Goal: Task Accomplishment & Management: Manage account settings

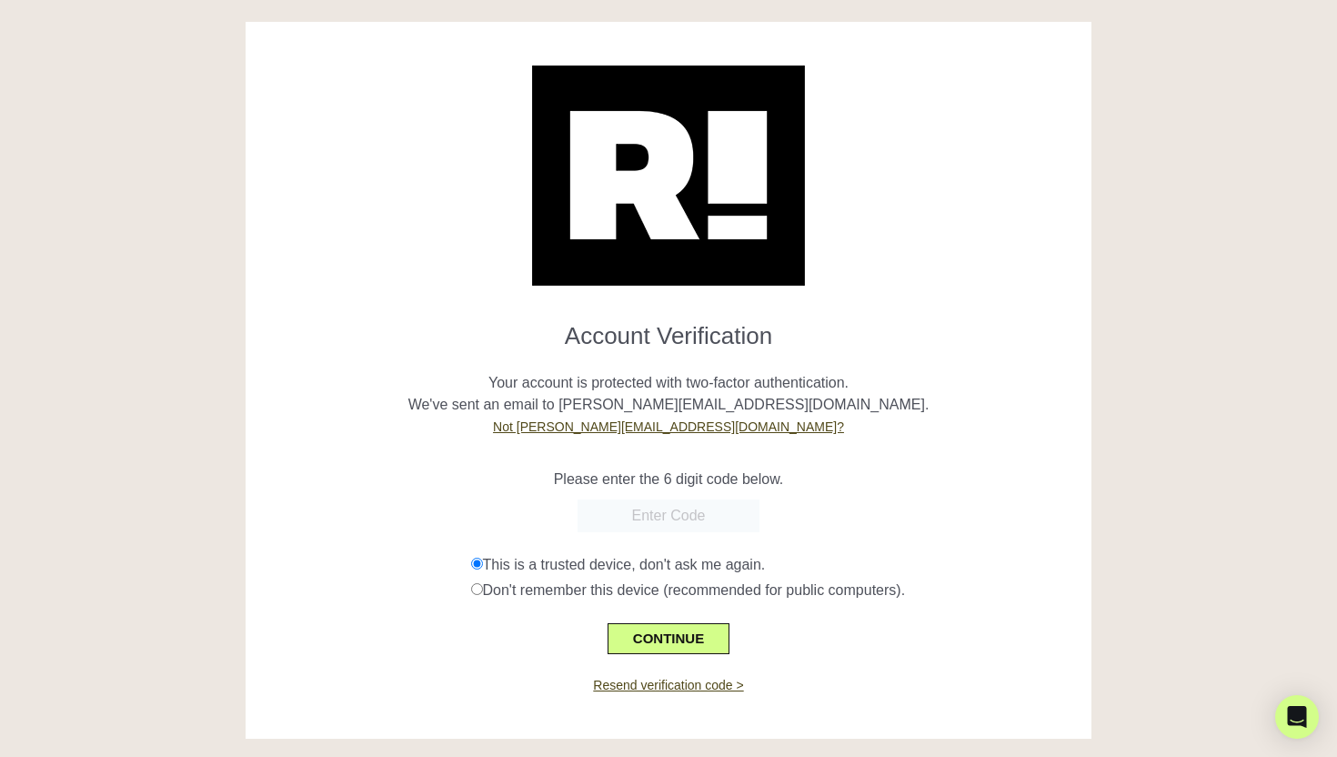
click at [937, 370] on p "Your account is protected with two-factor authentication. We've sent an email t…" at bounding box center [668, 393] width 819 height 87
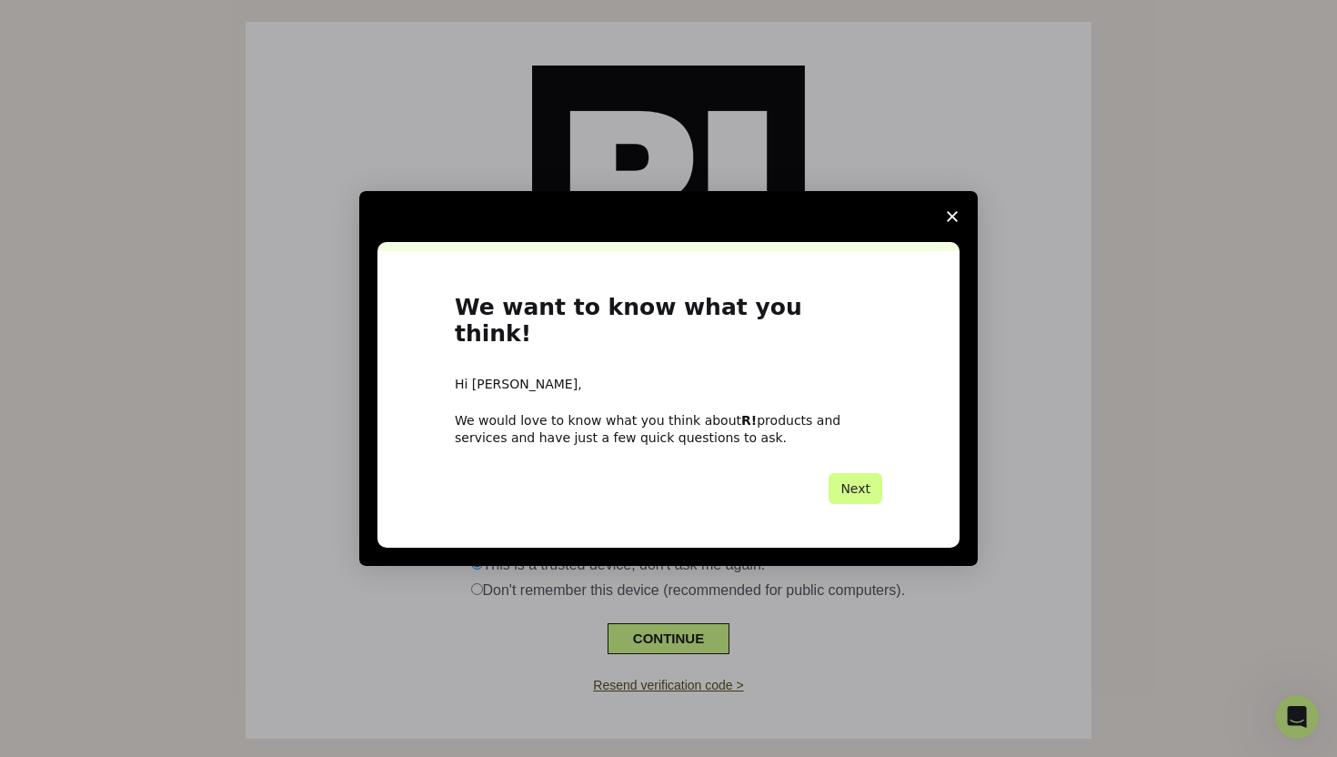
click at [955, 222] on polygon "Close survey" at bounding box center [952, 216] width 11 height 11
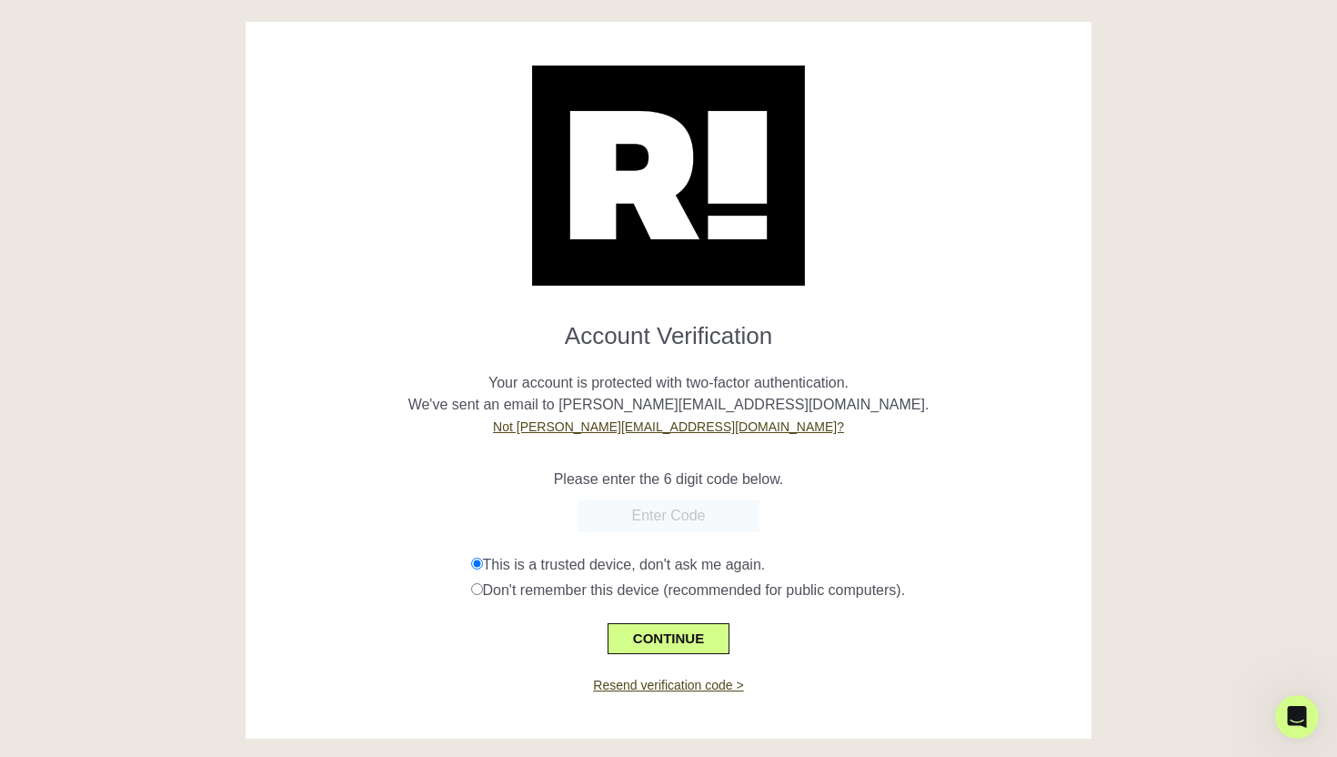
click at [749, 510] on input "text" at bounding box center [669, 515] width 182 height 33
paste input "798289"
type input "798289"
click at [643, 646] on button "CONTINUE" at bounding box center [669, 638] width 122 height 31
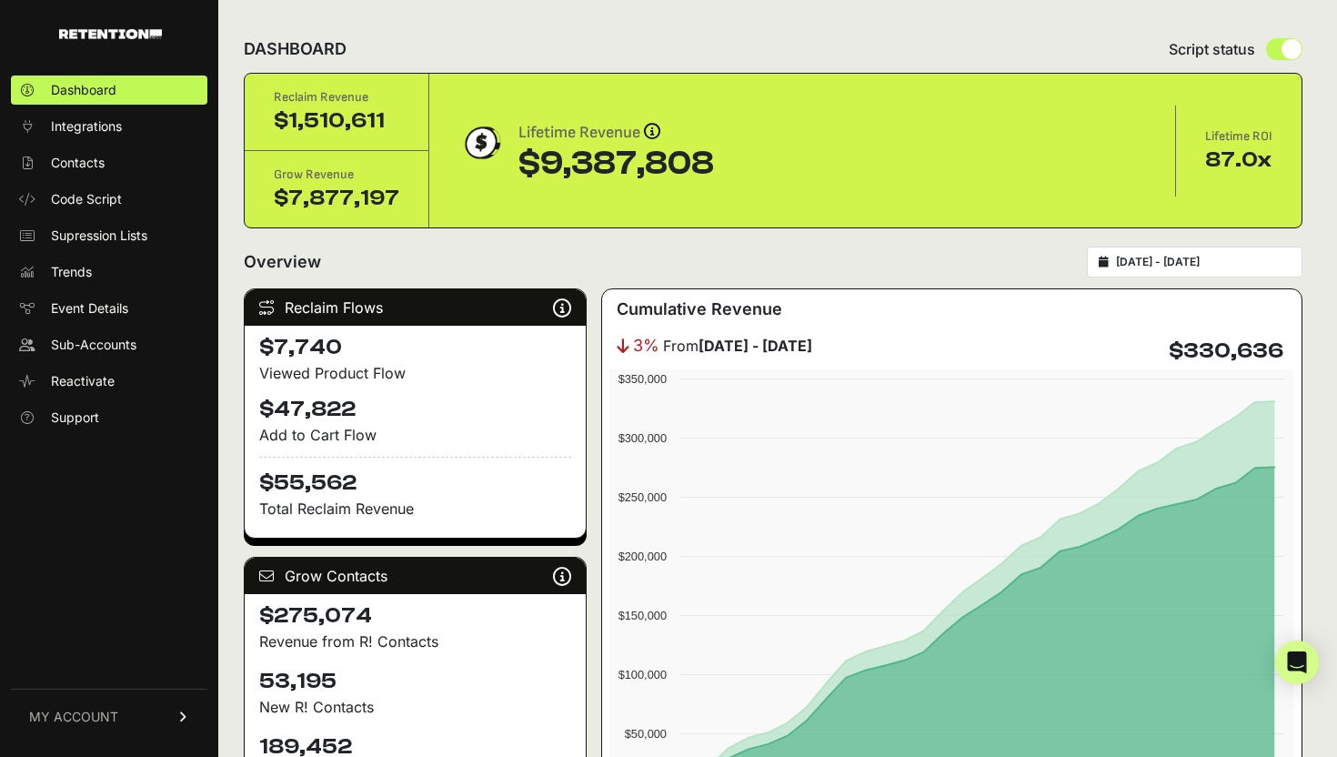
click at [122, 721] on link "MY ACCOUNT" at bounding box center [109, 716] width 196 height 55
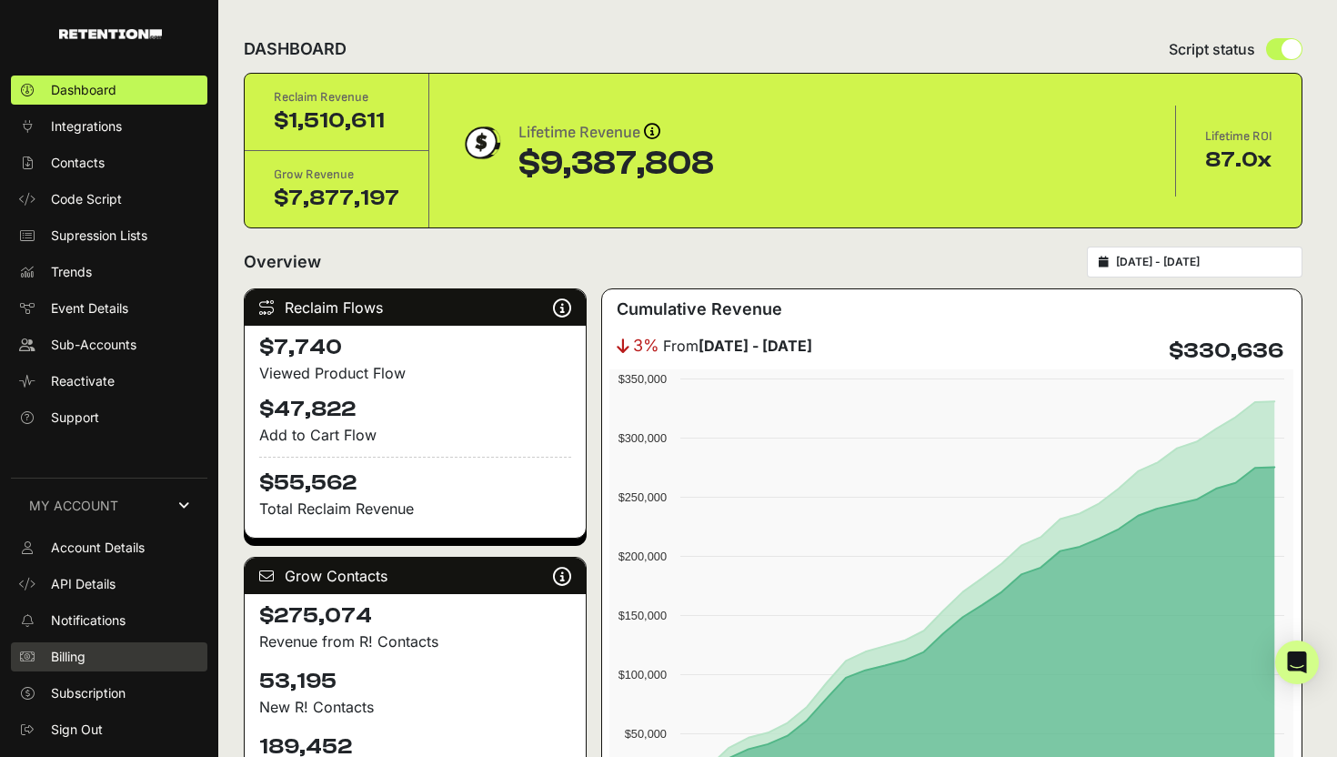
click at [87, 655] on link "Billing" at bounding box center [109, 656] width 196 height 29
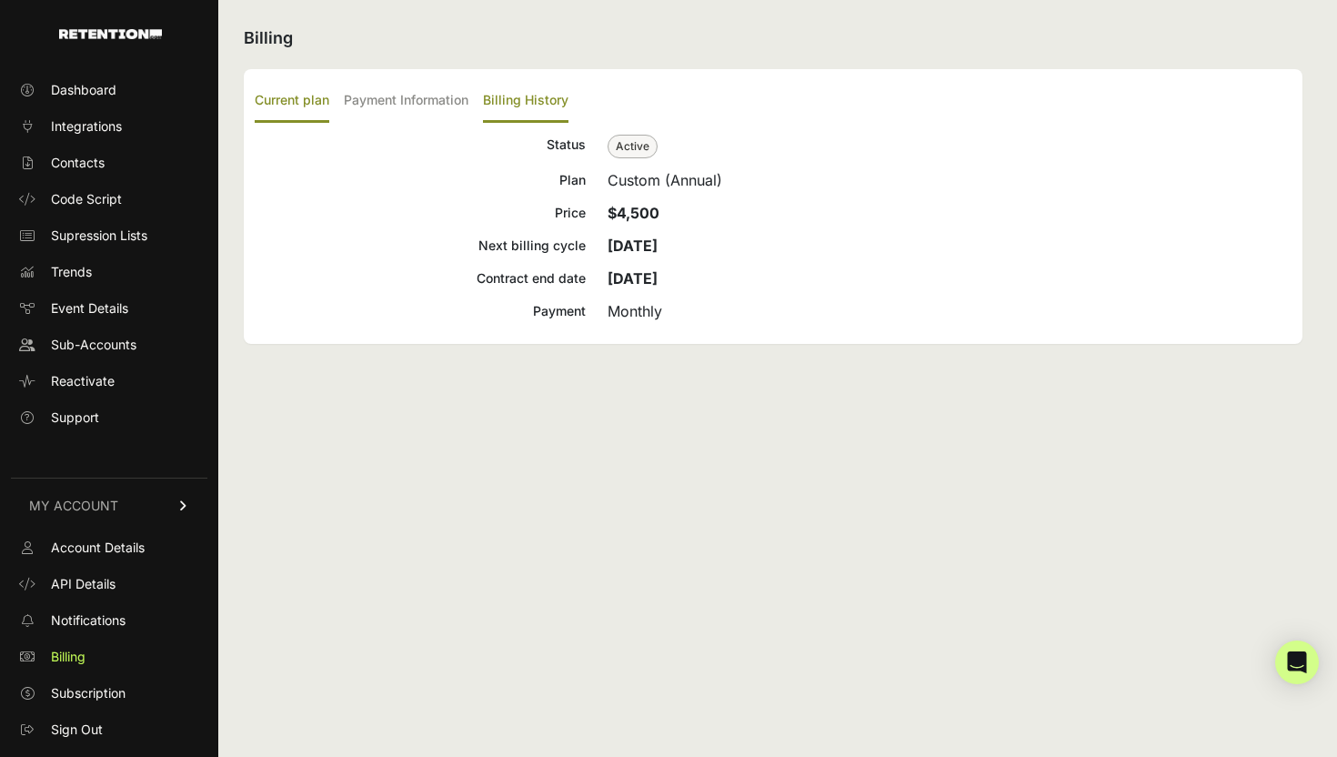
click at [505, 95] on label "Billing History" at bounding box center [525, 101] width 85 height 43
click at [0, 0] on input "Billing History" at bounding box center [0, 0] width 0 height 0
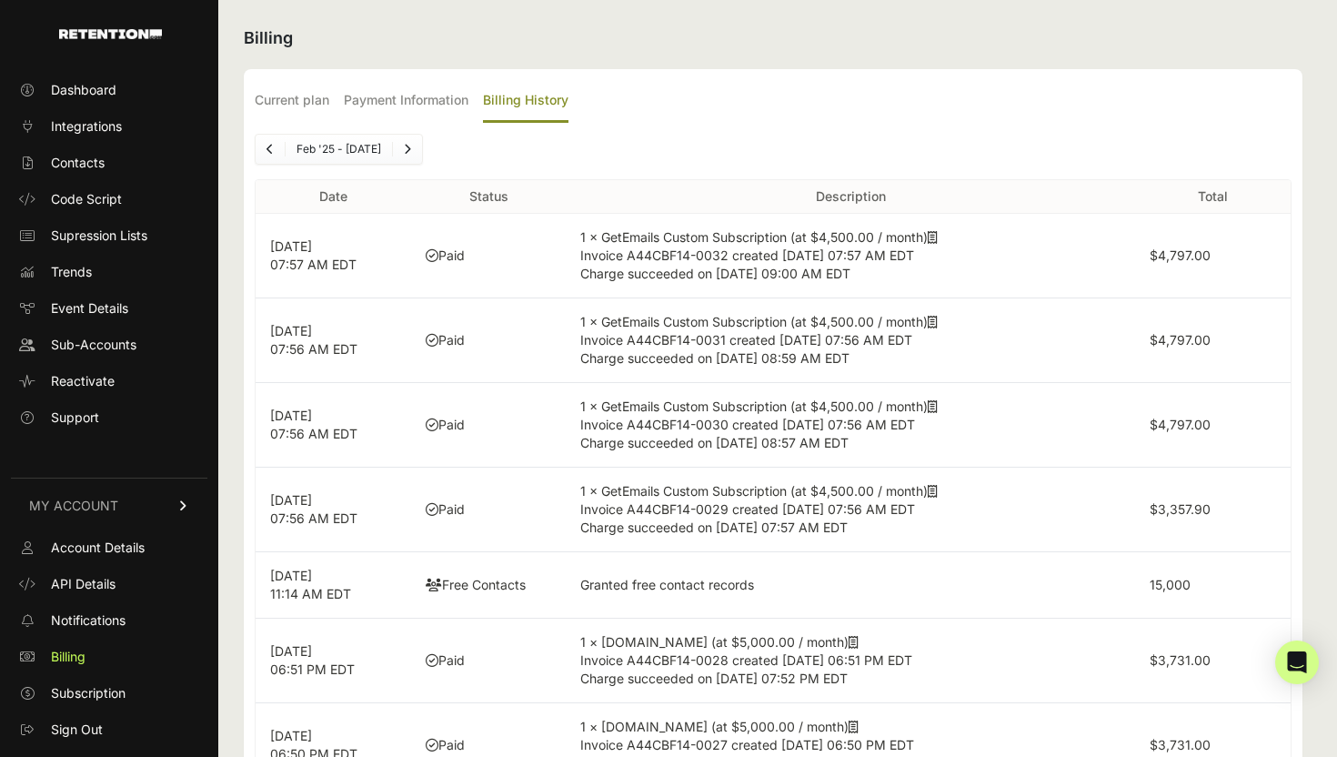
click at [289, 262] on p "[DATE] 07:57 AM EDT" at bounding box center [333, 255] width 126 height 36
click at [1178, 256] on label "$4,797.00" at bounding box center [1180, 254] width 61 height 15
click at [936, 240] on icon at bounding box center [933, 237] width 10 height 13
click at [95, 728] on span "Sign Out" at bounding box center [77, 729] width 52 height 18
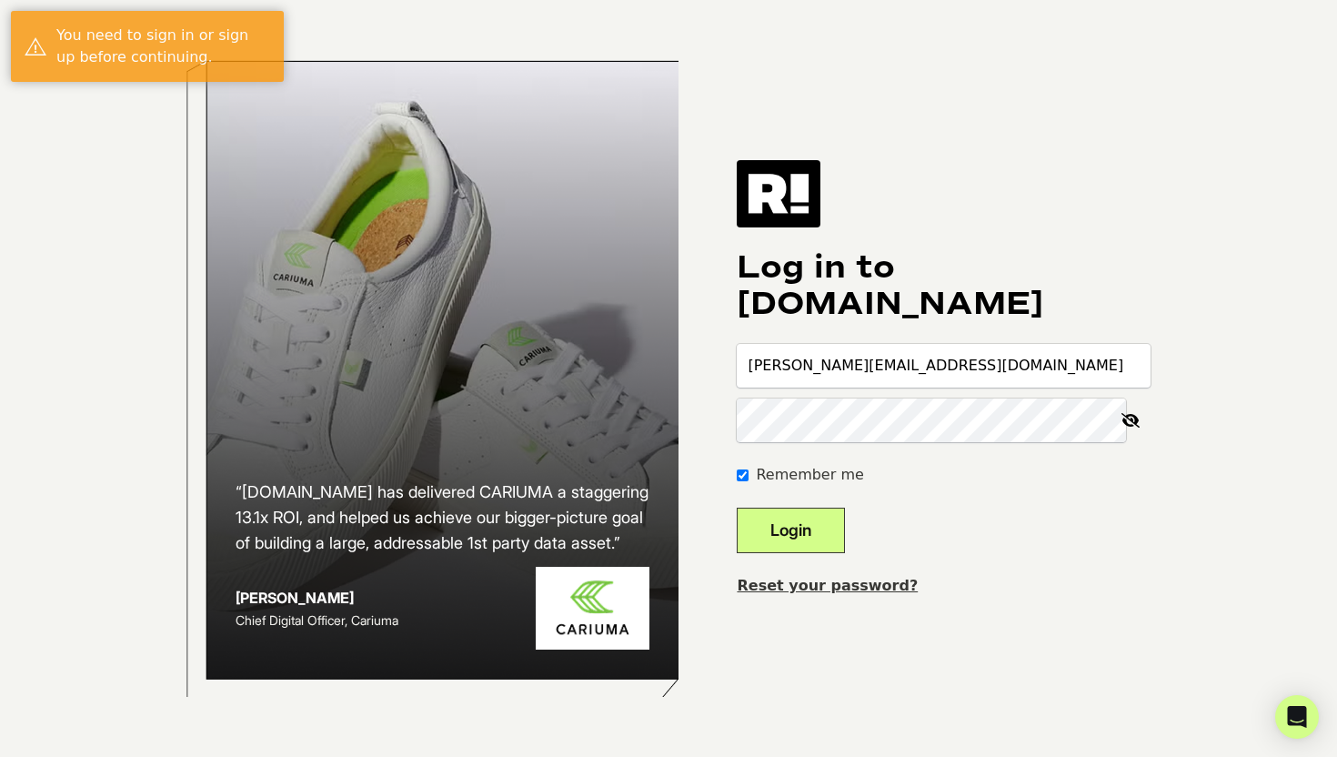
click at [856, 368] on input "jenny.c@vegogarden.com" at bounding box center [944, 366] width 414 height 44
type input "jenny.c+kc@vegogarden.com"
click at [845, 539] on button "Login" at bounding box center [791, 530] width 108 height 45
